Goal: Task Accomplishment & Management: Manage account settings

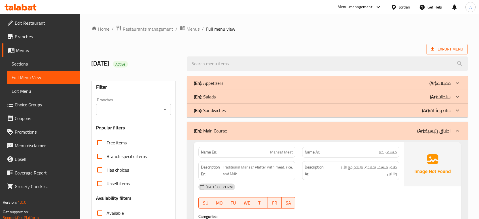
scroll to position [59, 0]
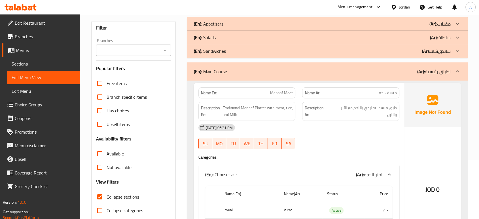
click at [318, 129] on div "[DATE] 06:21 PM" at bounding box center [299, 128] width 208 height 14
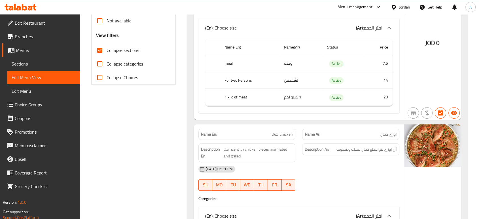
scroll to position [217, 0]
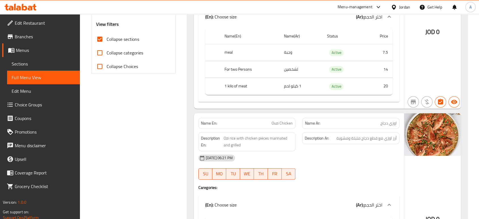
click at [300, 135] on div "Description Ar: أرز اوزي مع قطع دجاج متبلة ومشوية" at bounding box center [350, 142] width 104 height 26
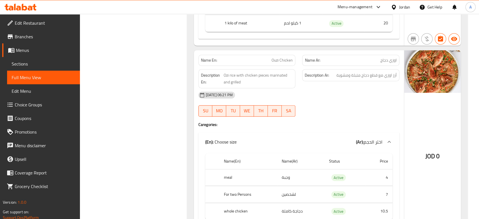
scroll to position [311, 0]
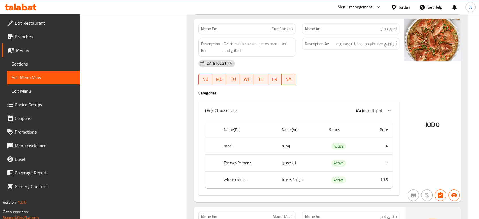
click at [299, 85] on div at bounding box center [350, 85] width 104 height 7
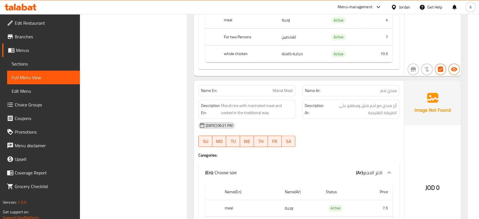
click at [308, 114] on strong "Description Ar:" at bounding box center [314, 109] width 20 height 14
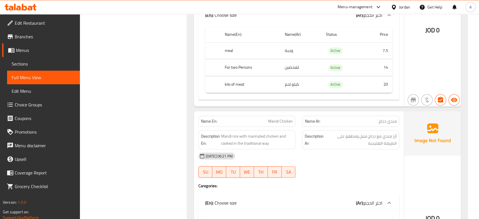
scroll to position [625, 0]
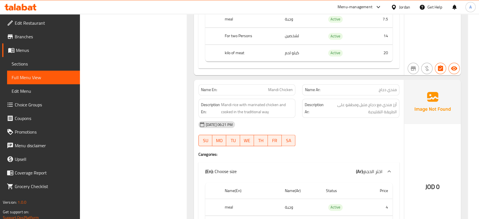
click at [289, 134] on div "SU MO TU WE TH FR SA" at bounding box center [247, 140] width 104 height 18
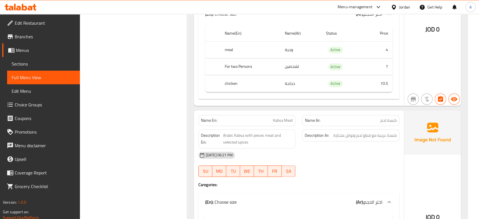
scroll to position [783, 0]
click at [405, 167] on div "JOD 0" at bounding box center [432, 201] width 57 height 183
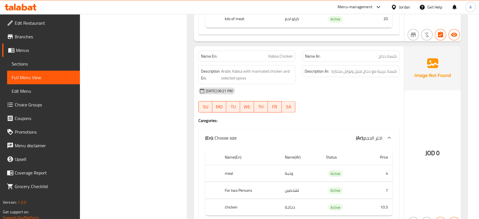
scroll to position [1066, 0]
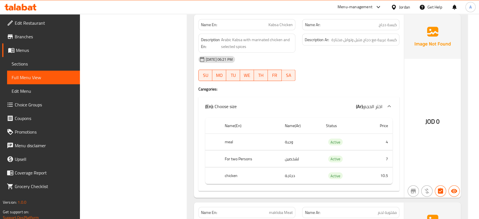
click at [299, 68] on div "30-09-2025 06:21 PM SU MO TU WE TH FR SA" at bounding box center [299, 68] width 208 height 32
click at [363, 42] on span "كبسة عربية مع دجاج متبل وتوابل مختارة" at bounding box center [363, 39] width 65 height 7
copy div "كبسة عربية مع دجاج متبل وتوابل مختارة"
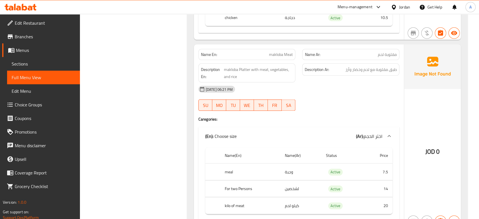
scroll to position [1255, 0]
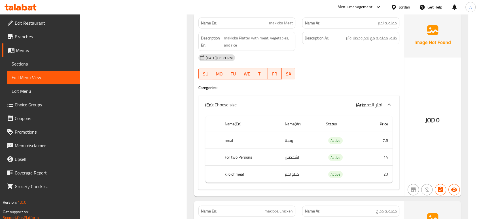
click at [339, 65] on div "[DATE] 06:21 PM" at bounding box center [299, 58] width 208 height 14
click at [393, 24] on span "مقلوبة لحم" at bounding box center [386, 23] width 19 height 6
copy span "مقلوبة"
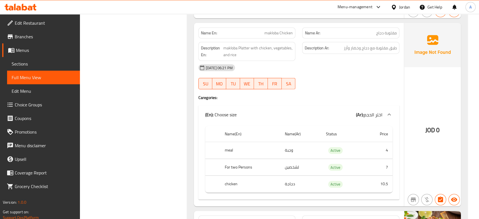
scroll to position [1443, 0]
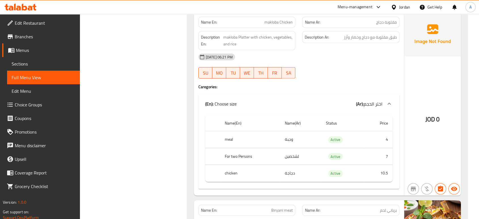
click at [247, 58] on div "[DATE] 06:21 PM" at bounding box center [299, 57] width 208 height 14
click at [364, 57] on div "[DATE] 06:21 PM" at bounding box center [299, 57] width 208 height 14
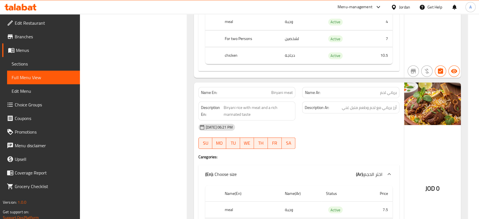
click at [349, 123] on div "[DATE] 06:21 PM" at bounding box center [299, 127] width 208 height 14
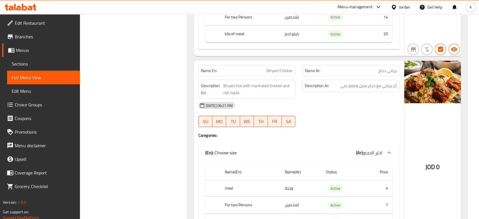
scroll to position [1781, 0]
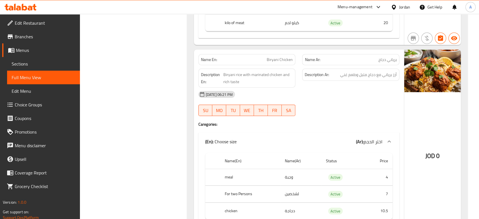
click at [294, 116] on button "SA" at bounding box center [288, 109] width 14 height 11
type button "6"
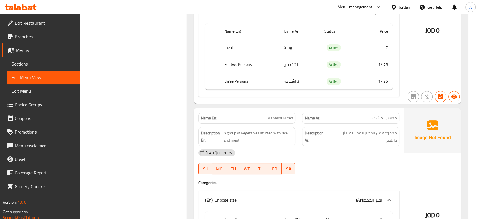
scroll to position [2127, 0]
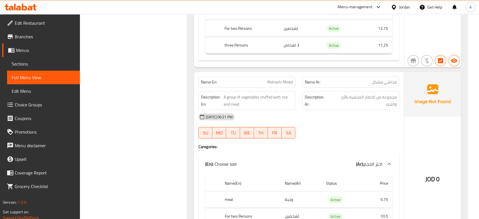
click at [262, 117] on div "[DATE] 06:21 PM" at bounding box center [299, 117] width 208 height 14
click at [320, 116] on div "[DATE] 06:21 PM" at bounding box center [299, 117] width 208 height 14
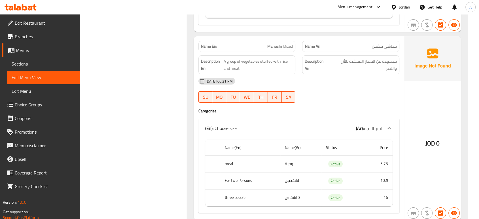
scroll to position [2190, 0]
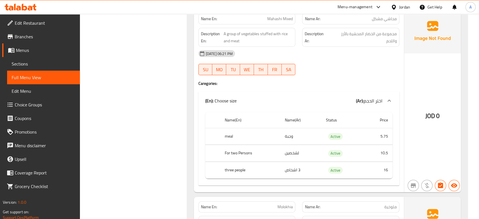
click at [311, 78] on div at bounding box center [350, 75] width 104 height 7
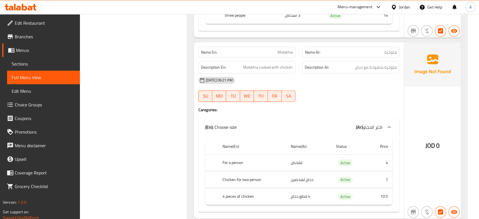
scroll to position [2379, 0]
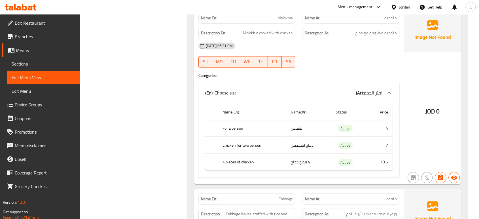
click at [309, 170] on td "4 قطع دجاج" at bounding box center [308, 161] width 45 height 17
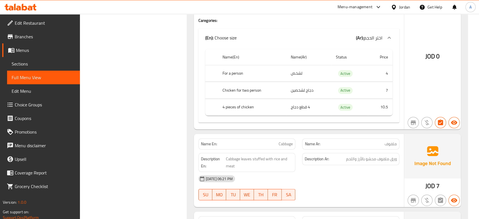
scroll to position [2473, 0]
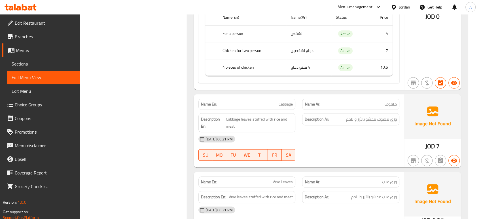
click at [350, 132] on div "Description Ar: ورق ملفوف محشو بالأرز واللحم" at bounding box center [350, 123] width 104 height 26
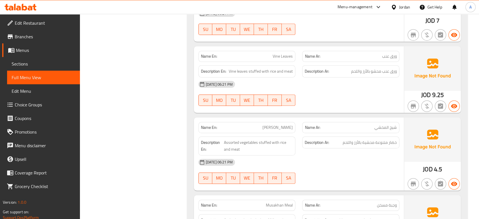
scroll to position [2662, 0]
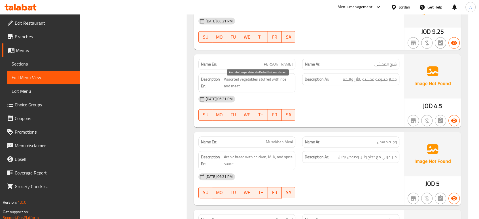
click at [274, 87] on span "Assorted vegetables stuffed with rice and meat" at bounding box center [258, 83] width 69 height 14
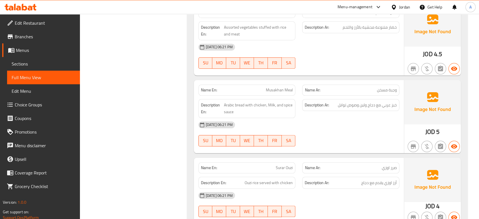
scroll to position [2725, 0]
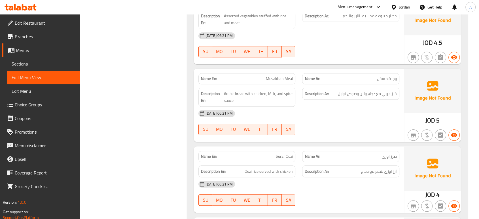
click at [270, 106] on div "Description En: Arabic bread with chicken, Milk, and spice sauce" at bounding box center [246, 96] width 97 height 19
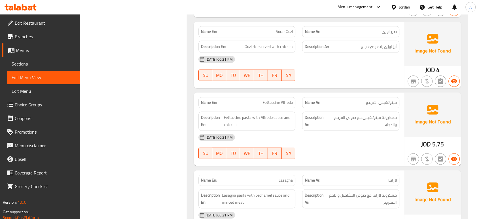
scroll to position [2851, 0]
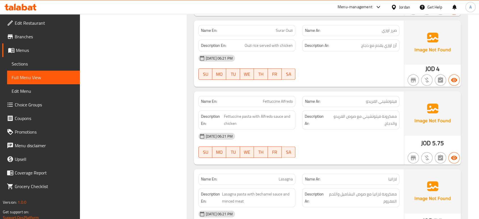
click at [331, 143] on div "[DATE] 06:21 PM" at bounding box center [299, 136] width 208 height 14
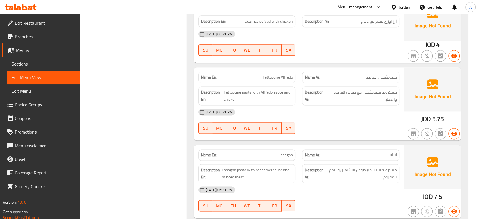
scroll to position [2945, 0]
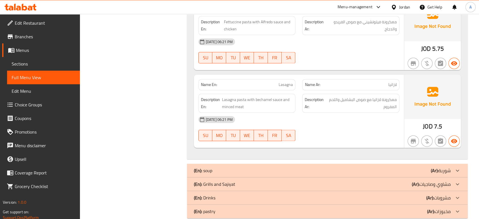
click at [316, 144] on div at bounding box center [350, 140] width 104 height 7
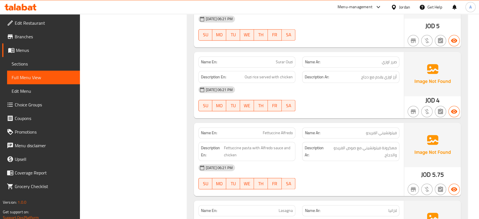
click at [325, 131] on div "Name Ar: فيتوتشيني الفريدو" at bounding box center [350, 132] width 97 height 11
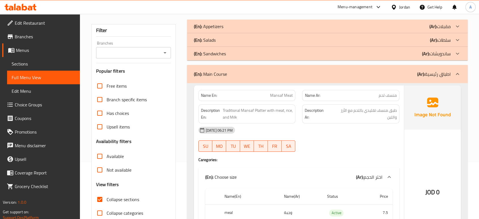
scroll to position [19, 0]
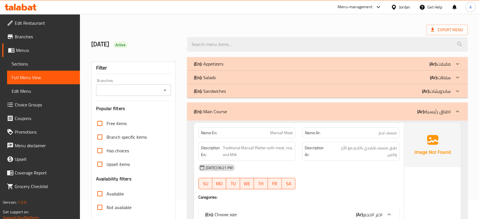
click at [401, 139] on div "Description Ar: طبق منسف تقليدي باللحم مع الأرز واللبن" at bounding box center [350, 151] width 104 height 26
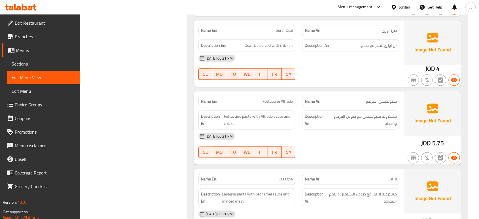
scroll to position [2959, 0]
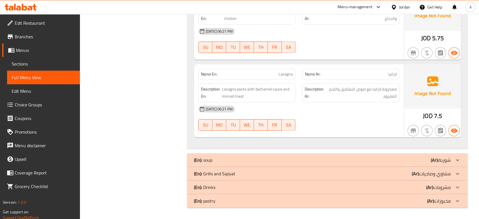
click at [375, 158] on div "(En): soup (Ar): شوربة" at bounding box center [322, 159] width 257 height 7
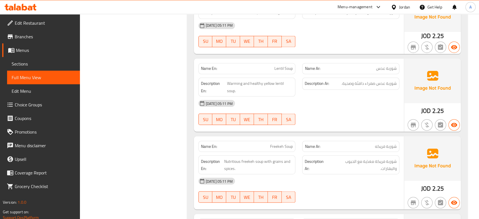
scroll to position [3085, 0]
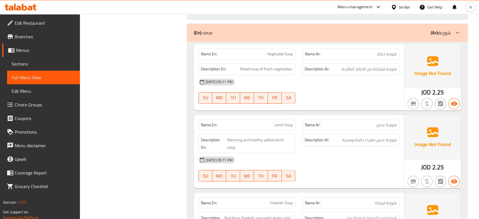
click at [373, 104] on div at bounding box center [350, 103] width 104 height 7
click at [379, 110] on div "Name En: Vegetable Soup Name Ar: شوربة خضار Description En: Mixed soup of fresh…" at bounding box center [299, 77] width 210 height 66
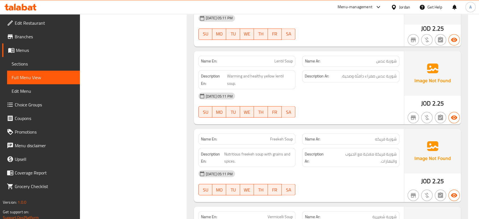
scroll to position [3179, 0]
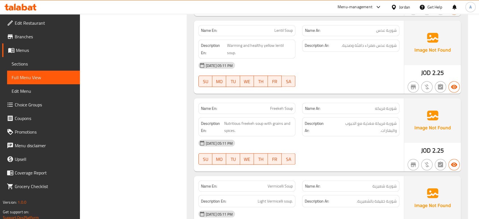
click at [349, 114] on div "Name Ar: شوربة فريكه" at bounding box center [350, 107] width 97 height 11
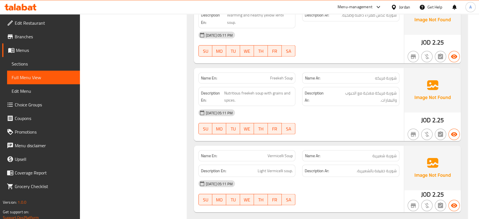
scroll to position [3273, 0]
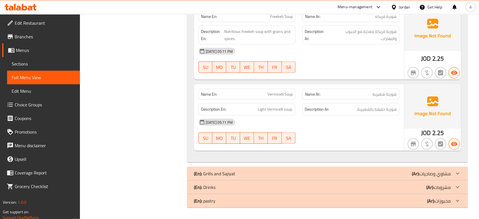
click at [284, 96] on span "Vermicelli Soup" at bounding box center [279, 94] width 25 height 6
copy span "Vermicelli Soup"
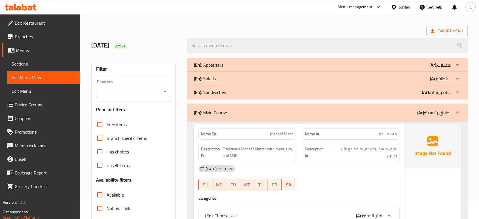
scroll to position [0, 0]
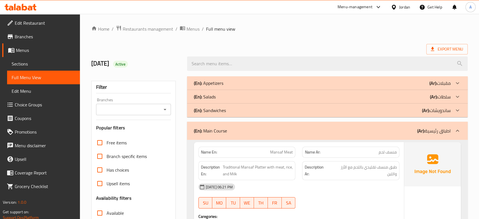
click at [394, 110] on div "(En): Sandwiches (Ar): ساندويشات" at bounding box center [322, 110] width 257 height 7
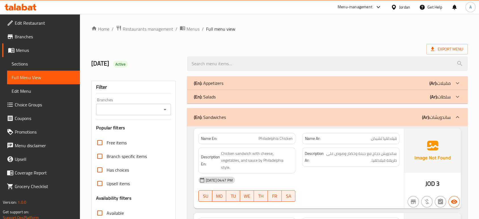
scroll to position [63, 0]
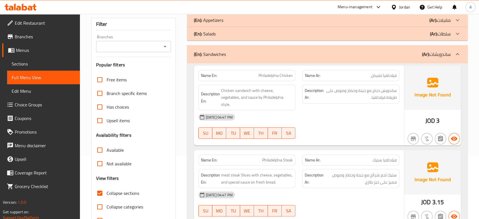
drag, startPoint x: 378, startPoint y: 60, endPoint x: 371, endPoint y: 61, distance: 7.7
click at [378, 60] on div "(En): Sandwiches (Ar): ساندويشات" at bounding box center [327, 54] width 280 height 18
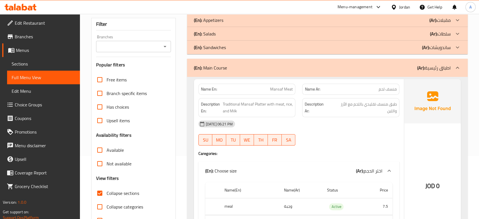
click at [290, 24] on div "(En): Appetizers (Ar): مقبلات" at bounding box center [322, 20] width 257 height 7
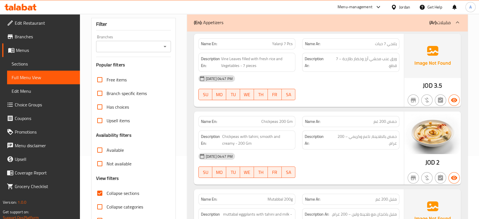
scroll to position [0, 0]
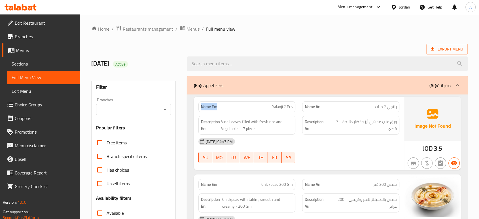
drag, startPoint x: 227, startPoint y: 106, endPoint x: 195, endPoint y: 105, distance: 32.0
click at [195, 105] on div "Name En: Yalanji 7 Pcs" at bounding box center [247, 107] width 104 height 18
copy strong "Name En:"
drag, startPoint x: 300, startPoint y: 34, endPoint x: 300, endPoint y: 12, distance: 21.2
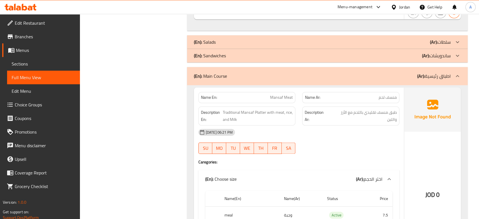
scroll to position [881, 0]
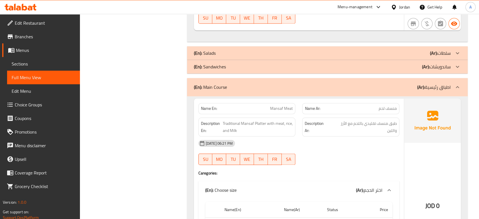
click at [350, 50] on div "(En): Salads (Ar): سلطات" at bounding box center [322, 53] width 257 height 7
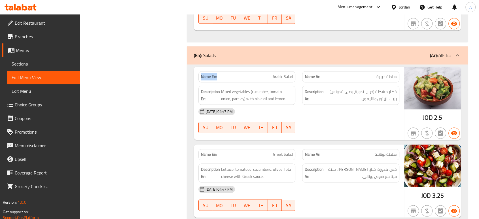
drag, startPoint x: 221, startPoint y: 75, endPoint x: 191, endPoint y: 75, distance: 30.6
copy strong "Name En:"
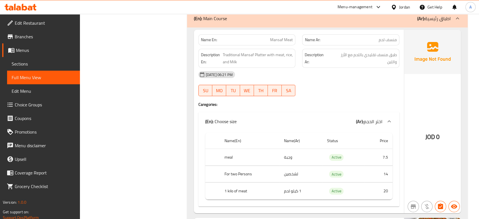
scroll to position [1919, 0]
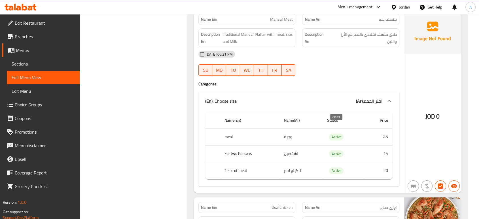
click at [336, 133] on span "Active" at bounding box center [336, 136] width 14 height 7
copy span "Active"
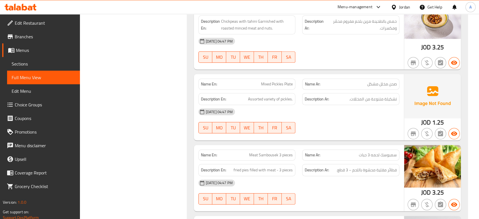
scroll to position [0, 0]
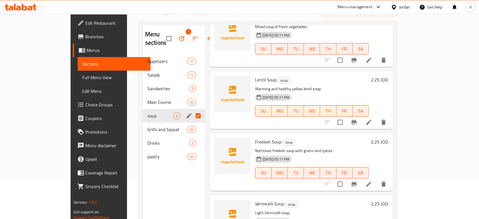
scroll to position [79, 0]
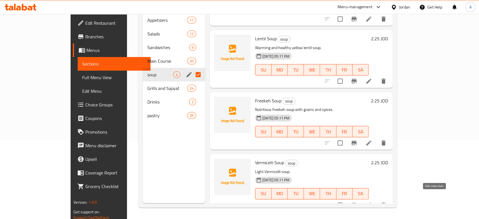
click at [371, 202] on icon at bounding box center [368, 204] width 5 height 5
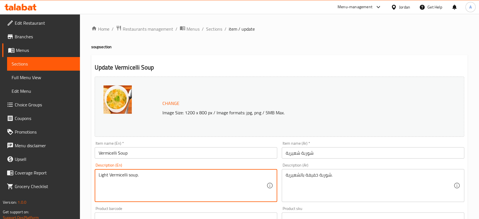
click at [143, 176] on textarea "Light Vermicelli soup." at bounding box center [183, 185] width 168 height 27
paste textarea "Soup made with vermicelli, chicken and spices"
click at [157, 175] on textarea "Soup made with vermicelli, chicken and spices" at bounding box center [183, 185] width 168 height 27
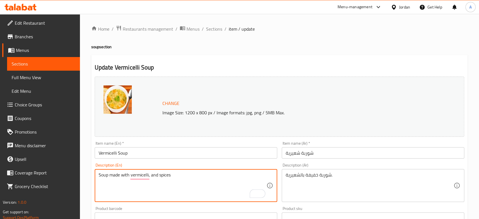
type textarea "Soup made with vermicelli, and spices"
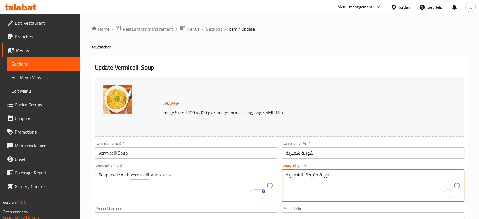
click at [315, 178] on textarea "شوربة خفيفة بالشعيرية." at bounding box center [369, 185] width 168 height 27
paste textarea "مصنوعة من الشعيرية، دجاج والتوابل"
click at [300, 176] on textarea "شوربة مصنوعة من الشعيرية، دجاج والتوابل" at bounding box center [369, 185] width 168 height 27
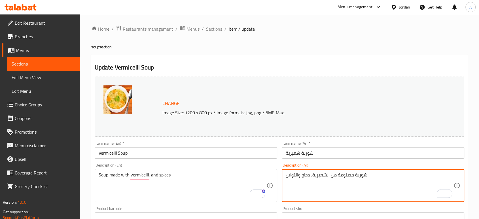
click at [303, 176] on textarea "شوربة مصنوعة من الشعيرية، دجاج والتوابل" at bounding box center [369, 185] width 168 height 27
type textarea "شوربة مصنوعة من الشعيرية والتوابل"
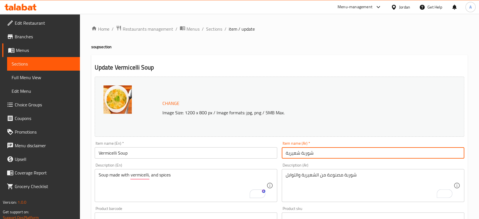
click at [308, 150] on input "شوربة شعيرية" at bounding box center [372, 152] width 182 height 11
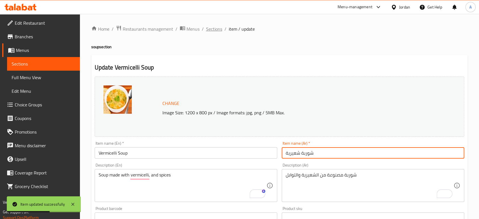
click at [213, 28] on span "Sections" at bounding box center [214, 28] width 16 height 7
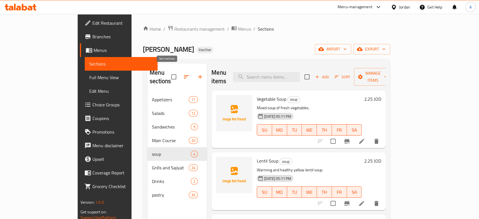
click at [183, 76] on icon "button" at bounding box center [186, 76] width 7 height 7
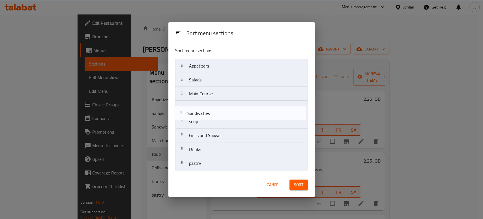
drag, startPoint x: 210, startPoint y: 92, endPoint x: 208, endPoint y: 114, distance: 22.2
click at [208, 114] on nav "Appetizers Salads Sandwiches Main Course soup Grills and Sajiyat Drinks pastry" at bounding box center [241, 115] width 133 height 112
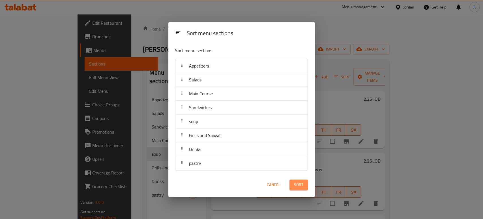
click at [305, 185] on button "Sort" at bounding box center [299, 184] width 18 height 10
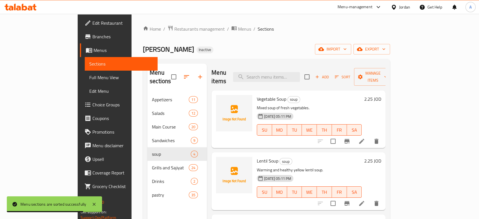
click at [183, 74] on icon "button" at bounding box center [186, 76] width 7 height 7
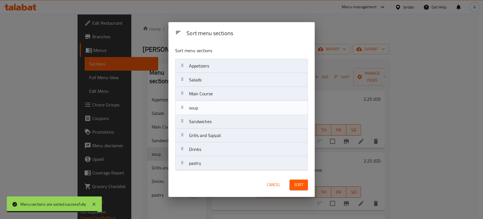
drag, startPoint x: 213, startPoint y: 123, endPoint x: 213, endPoint y: 108, distance: 14.7
click at [213, 108] on nav "Appetizers Salads Main Course Sandwiches soup Grills and Sajiyat Drinks pastry" at bounding box center [241, 115] width 133 height 112
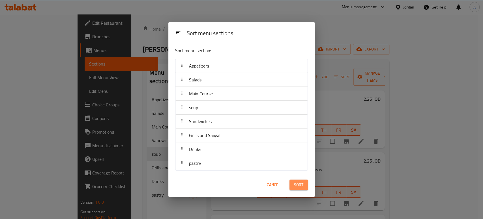
click at [300, 181] on span "Sort" at bounding box center [298, 184] width 9 height 7
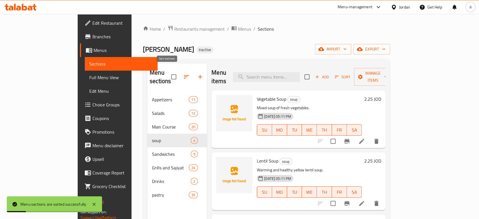
click at [183, 75] on icon "button" at bounding box center [186, 76] width 7 height 7
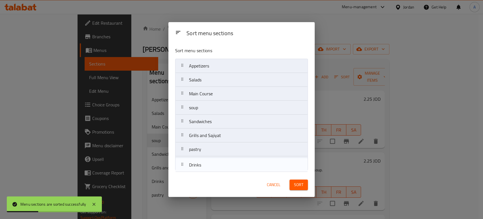
drag, startPoint x: 201, startPoint y: 146, endPoint x: 202, endPoint y: 163, distance: 17.8
click at [202, 163] on nav "Appetizers Salads Main Course soup Sandwiches Grills and Sajiyat Drinks pastry" at bounding box center [241, 115] width 133 height 112
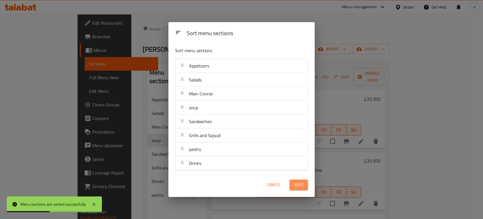
click at [296, 181] on span "Sort" at bounding box center [298, 184] width 9 height 7
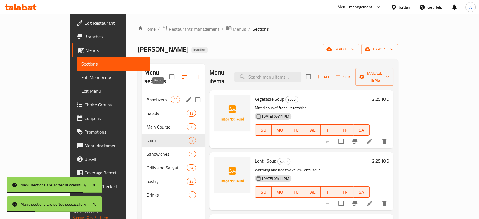
click at [171, 97] on span "11" at bounding box center [175, 99] width 8 height 5
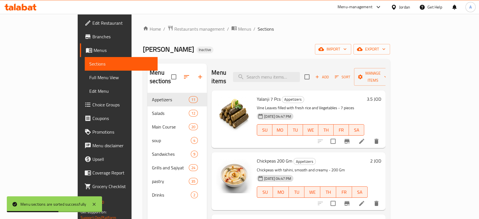
click at [284, 95] on div "Yalanji 7 Pcs Appetizers Vine Leaves filled with fresh rice and Vegetables - 7 …" at bounding box center [310, 119] width 112 height 53
click at [282, 95] on div "Yalanji 7 Pcs Appetizers Vine Leaves filled with fresh rice and Vegetables - 7 …" at bounding box center [310, 119] width 112 height 53
click at [282, 96] on span "Appetizers" at bounding box center [293, 99] width 22 height 7
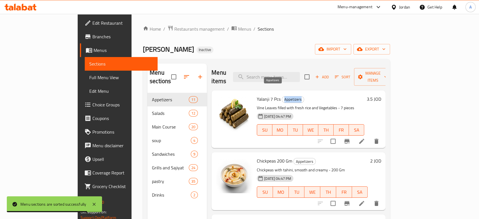
copy span "Appetizers"
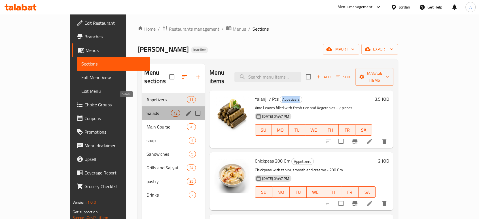
click at [146, 110] on span "Salads" at bounding box center [158, 113] width 24 height 7
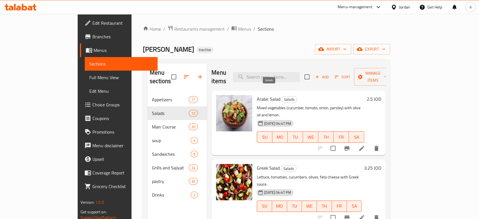
click at [281, 96] on span "Salads" at bounding box center [288, 99] width 15 height 7
copy span "Salads"
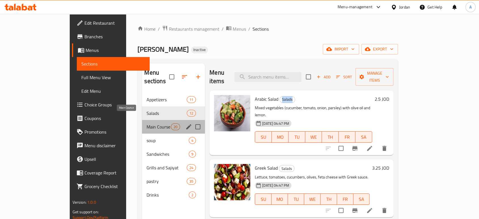
click at [146, 123] on span "Main Course" at bounding box center [158, 126] width 24 height 7
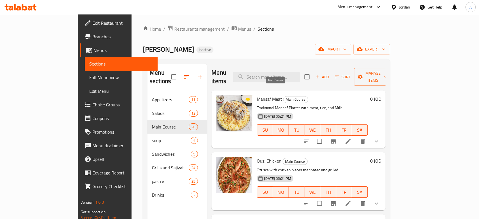
click at [283, 96] on span "Main Course" at bounding box center [295, 99] width 24 height 7
copy span "Main Course"
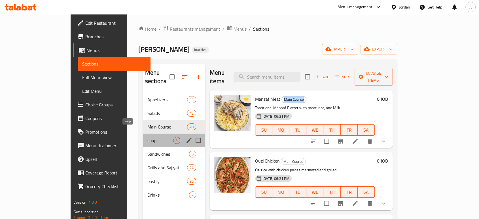
click at [147, 137] on span "soup" at bounding box center [160, 140] width 26 height 7
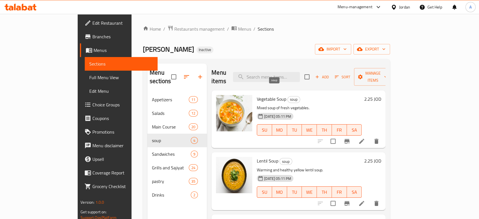
click at [287, 96] on span "soup" at bounding box center [293, 99] width 12 height 7
copy span "soup"
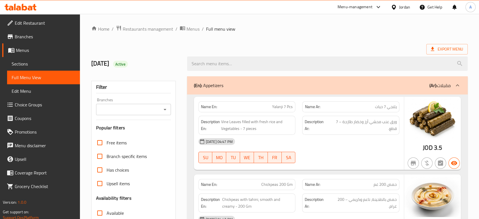
scroll to position [94, 0]
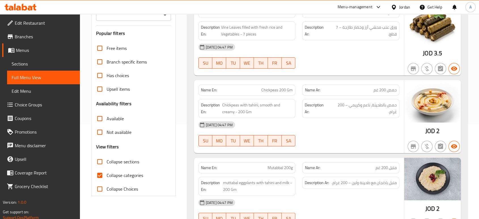
drag, startPoint x: 123, startPoint y: 174, endPoint x: 136, endPoint y: 170, distance: 13.4
click at [123, 174] on span "Collapse categories" at bounding box center [124, 175] width 37 height 7
click at [106, 174] on input "Collapse categories" at bounding box center [100, 175] width 14 height 14
checkbox input "false"
click at [123, 160] on span "Collapse sections" at bounding box center [122, 161] width 33 height 7
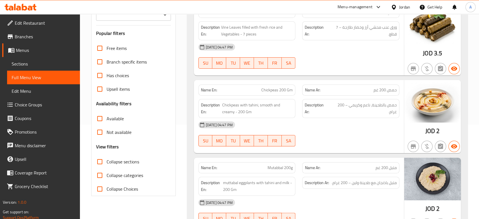
click at [106, 160] on input "Collapse sections" at bounding box center [100, 162] width 14 height 14
checkbox input "true"
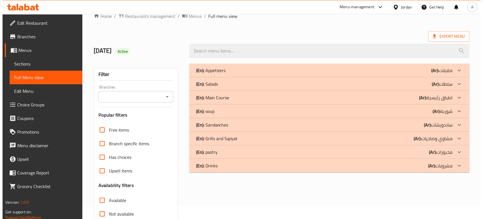
scroll to position [0, 0]
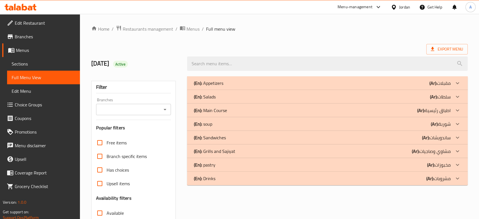
click at [220, 121] on div "(En): soup (Ar): شوربة" at bounding box center [322, 123] width 257 height 7
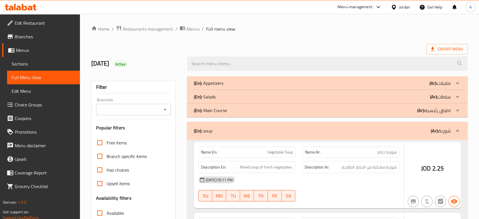
click at [224, 108] on p "(En): Main Course" at bounding box center [210, 110] width 33 height 7
click at [227, 99] on div "(En): Salads (Ar): سلطات" at bounding box center [322, 96] width 257 height 7
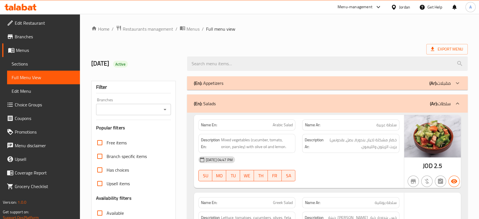
click at [235, 82] on div "(En): Appetizers (Ar): مقبلات" at bounding box center [322, 83] width 257 height 7
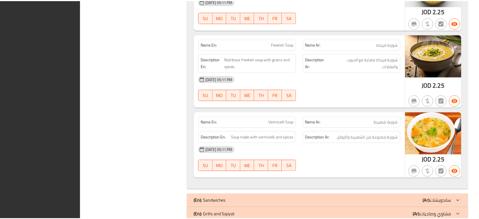
scroll to position [5037, 0]
